Goal: Information Seeking & Learning: Find specific fact

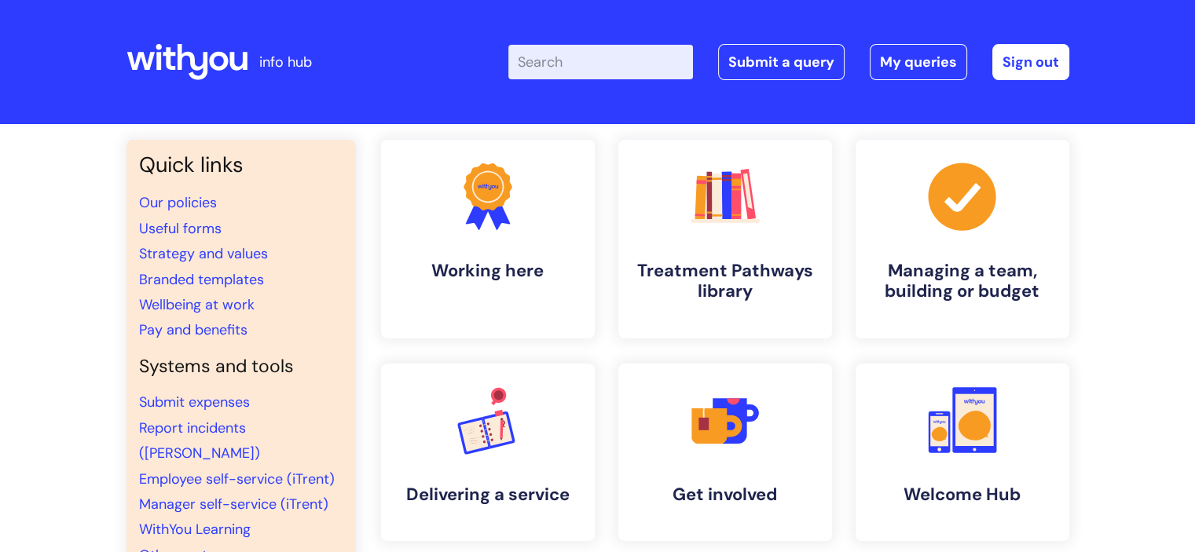
click at [566, 59] on input "Enter your search term here..." at bounding box center [600, 62] width 185 height 35
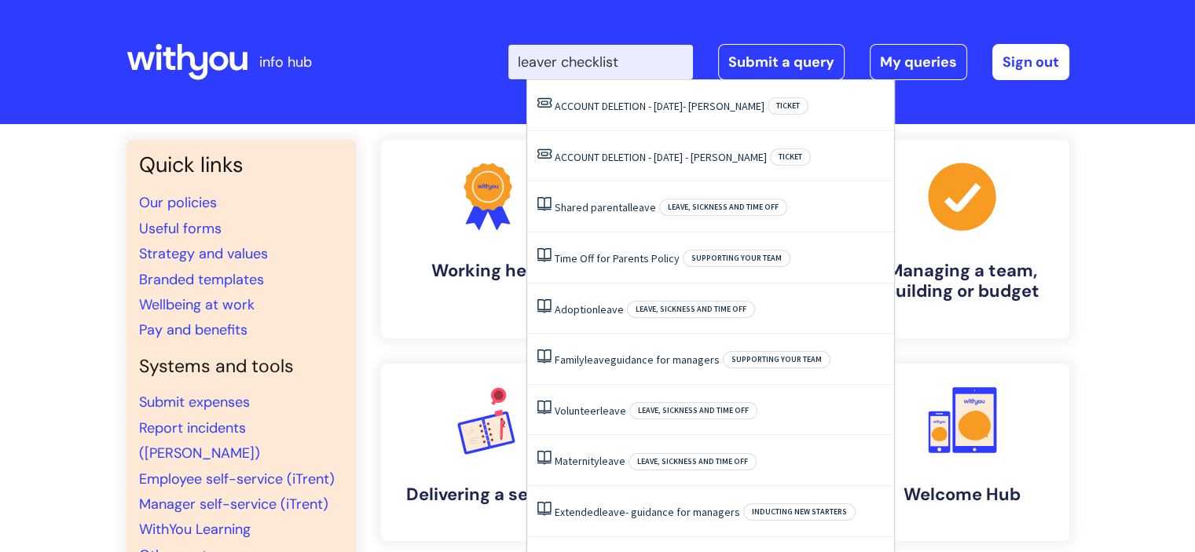
type input "leaver checklist"
click button "Search" at bounding box center [0, 0] width 0 height 0
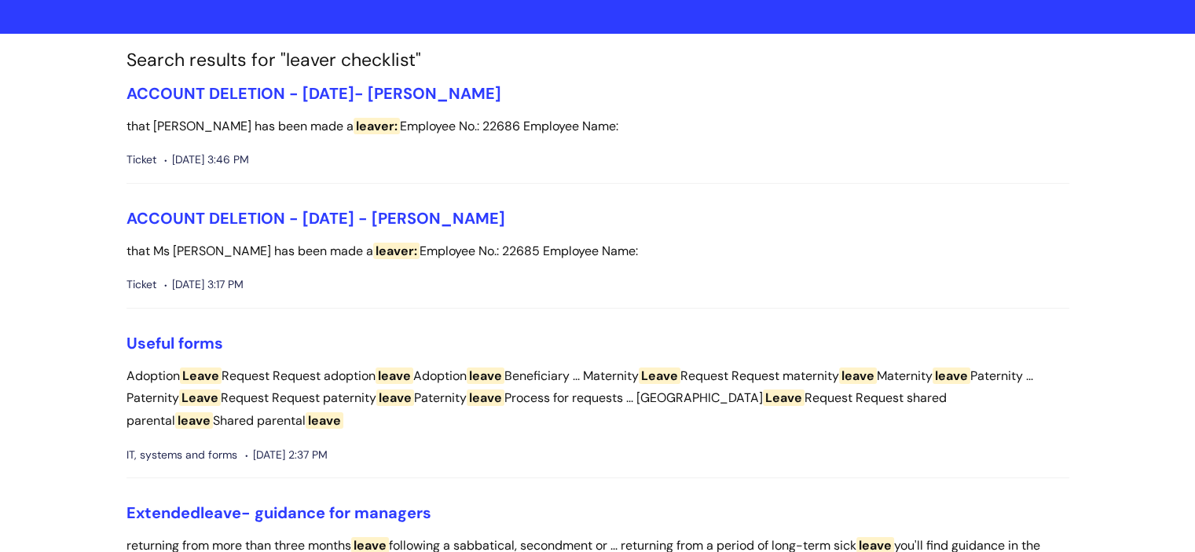
scroll to position [91, 0]
click at [158, 339] on link "Useful forms" at bounding box center [174, 342] width 97 height 20
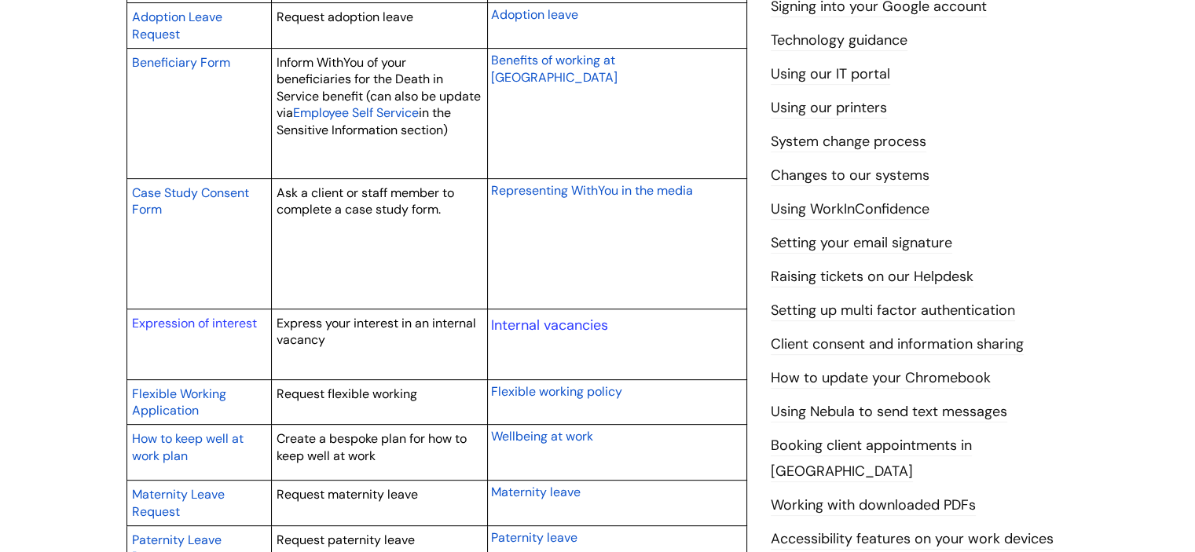
scroll to position [503, 0]
